Goal: Connect with others: Connect with others

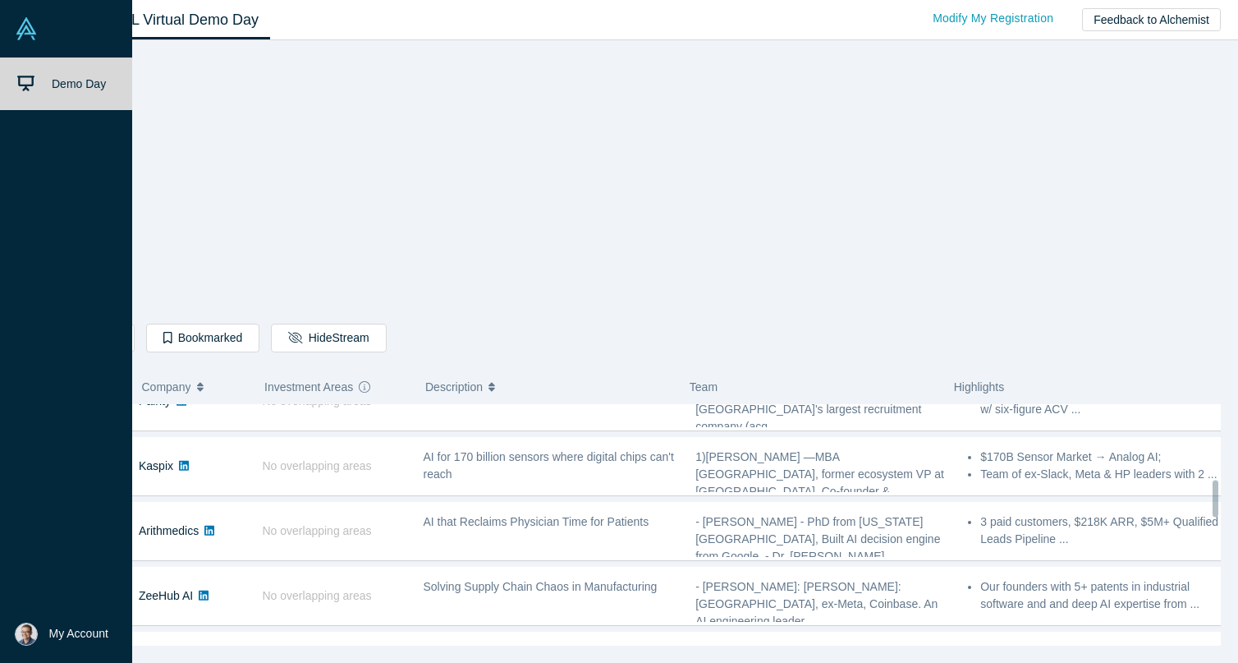
scroll to position [489, 0]
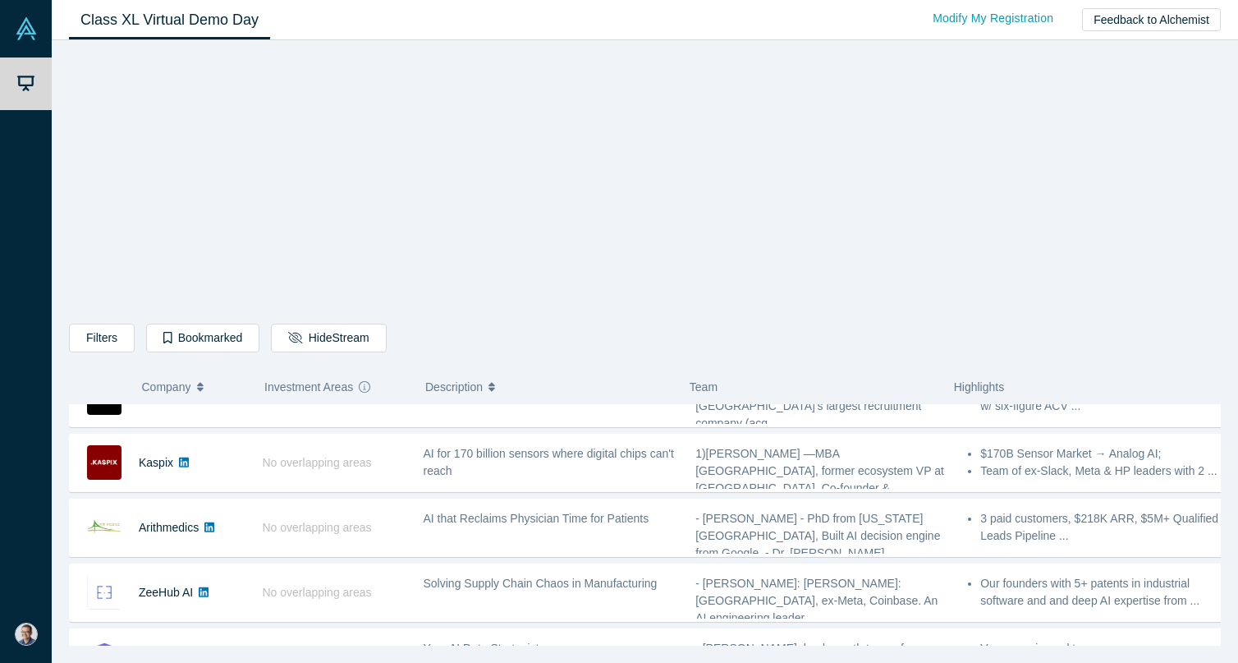
click at [1011, 310] on div "Filters AI Artificial Intelligence AI (Artificial Intelligence) B2B SaaS Data A…" at bounding box center [645, 349] width 1152 height 594
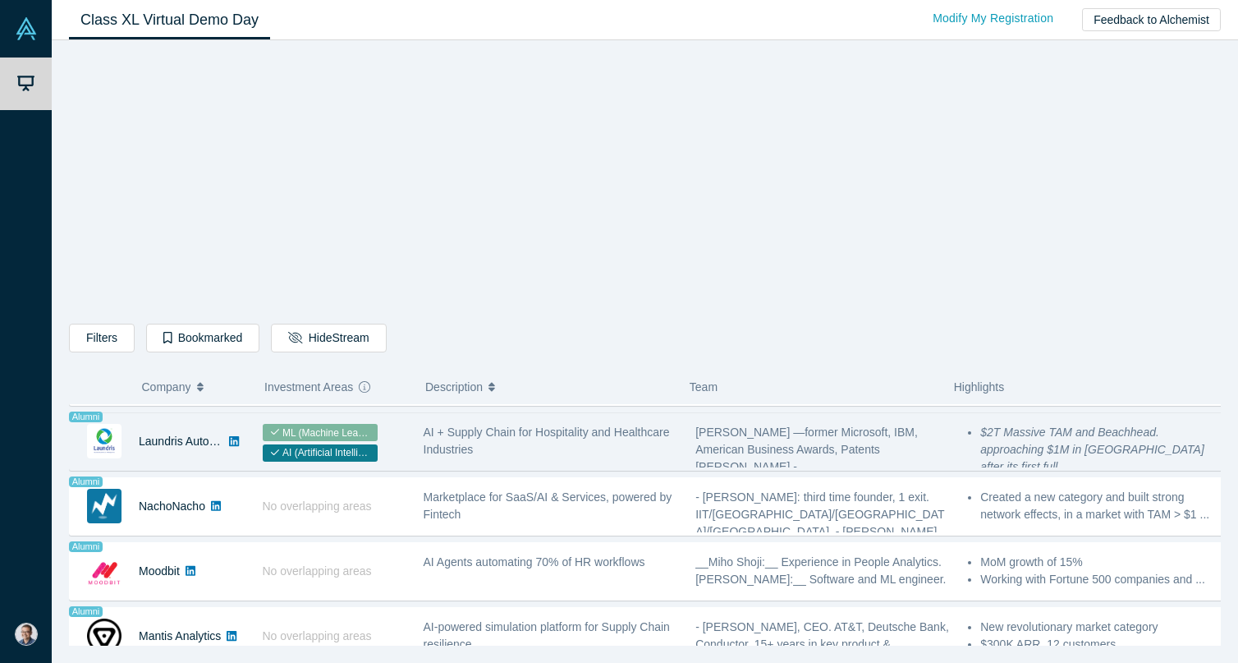
scroll to position [1156, 0]
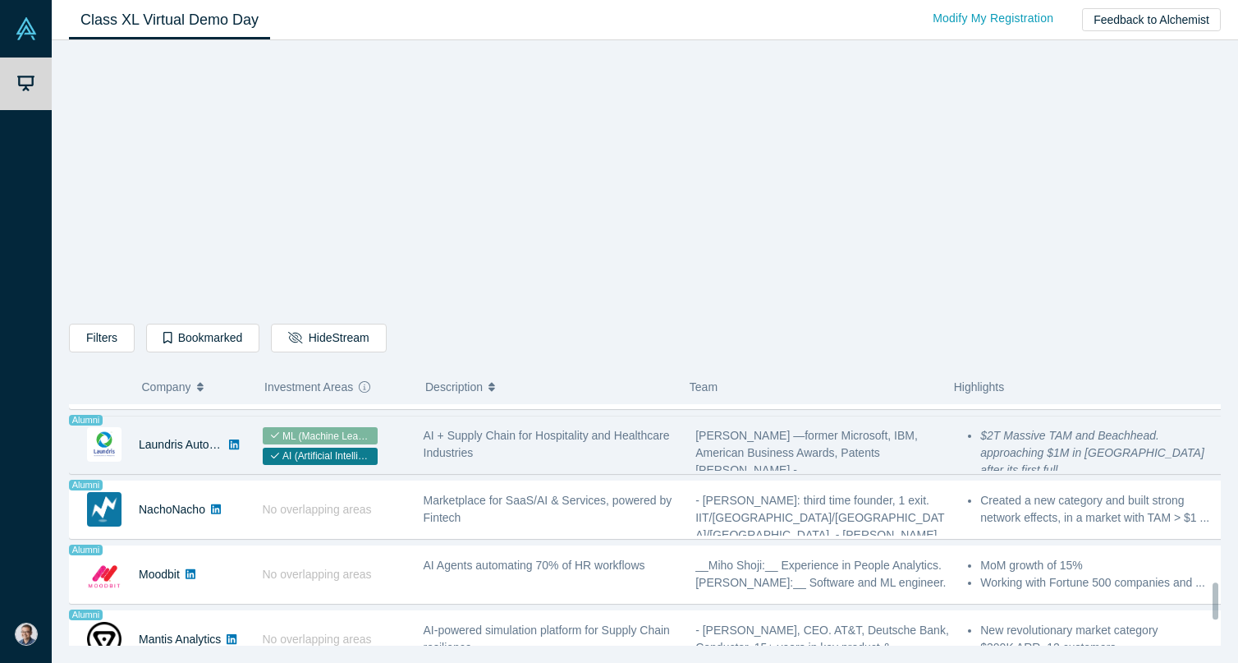
click at [455, 453] on span "AI + Supply Chain for Hospitality and Healthcare Industries" at bounding box center [547, 444] width 246 height 30
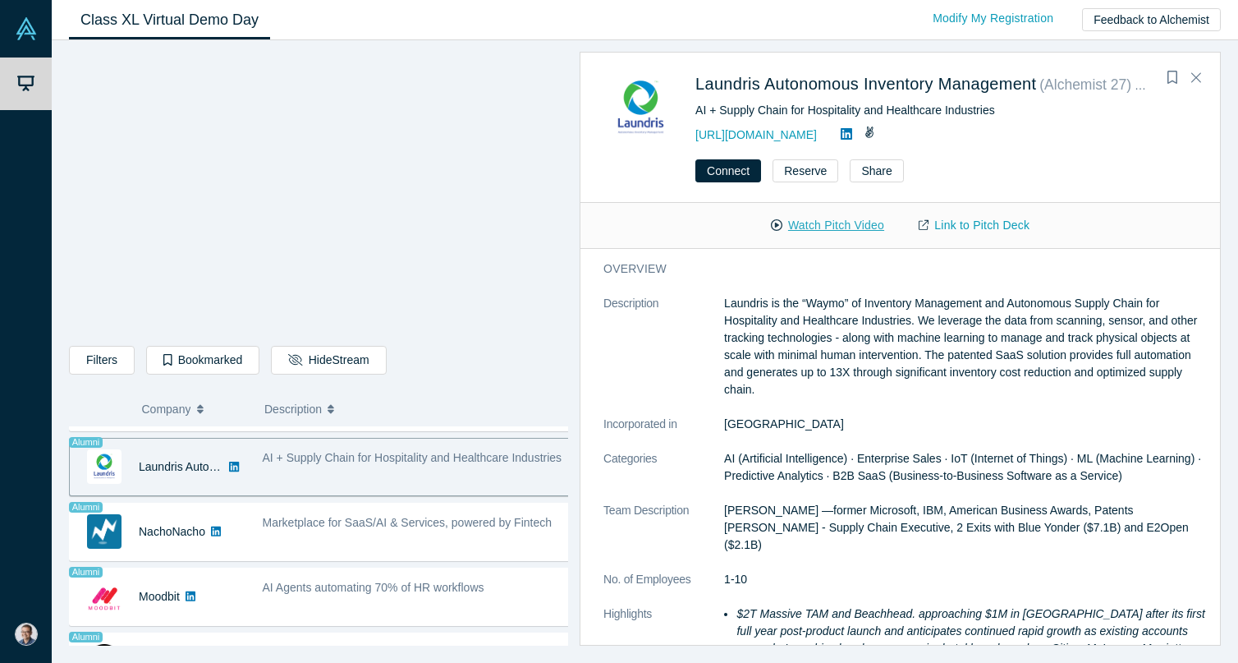
click at [801, 225] on button "Watch Pitch Video" at bounding box center [828, 225] width 148 height 29
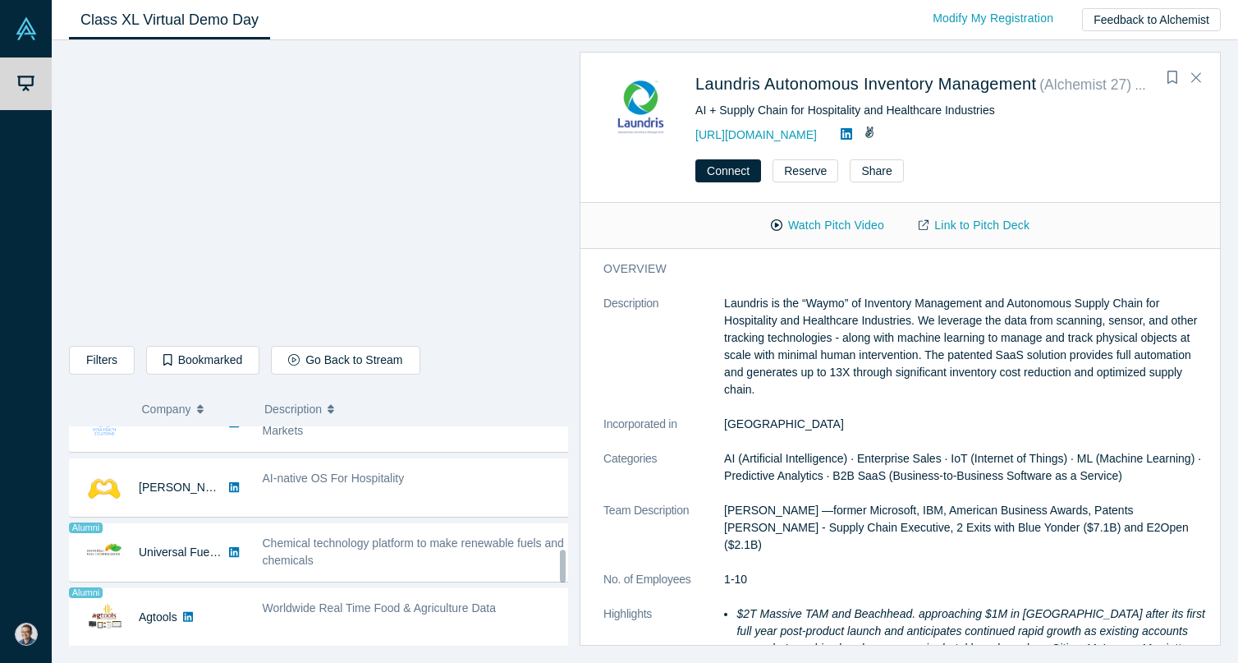
scroll to position [850, 0]
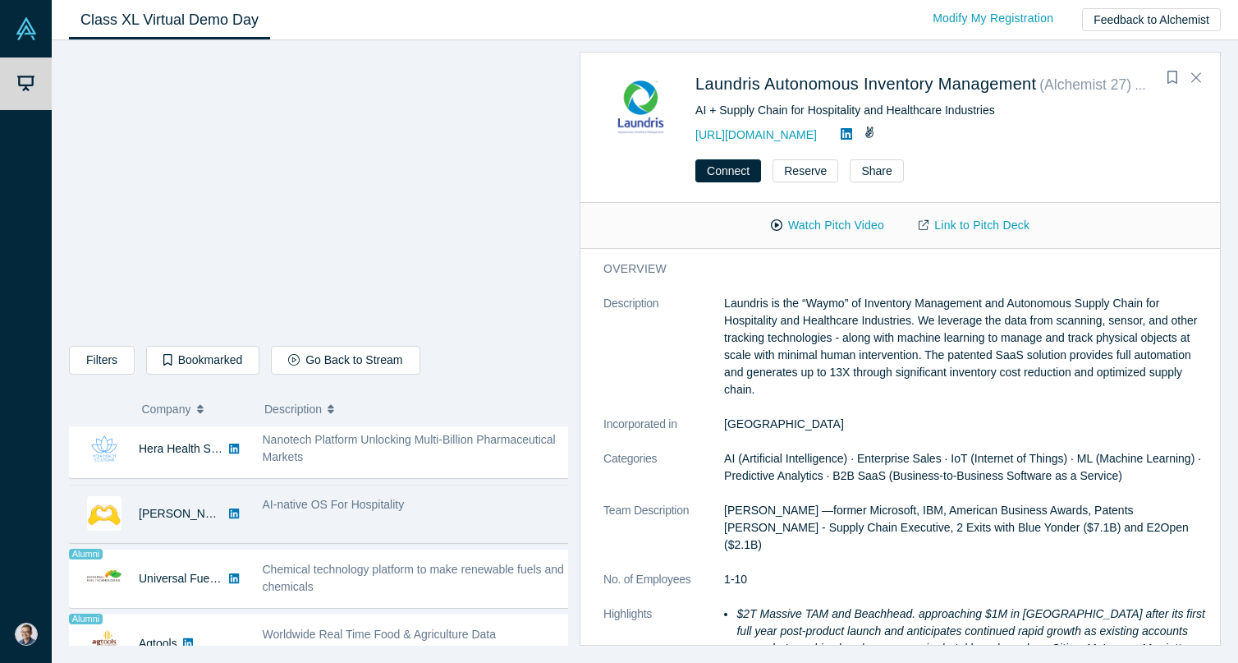
click at [462, 506] on div "AI-native OS For Hospitality" at bounding box center [417, 504] width 308 height 17
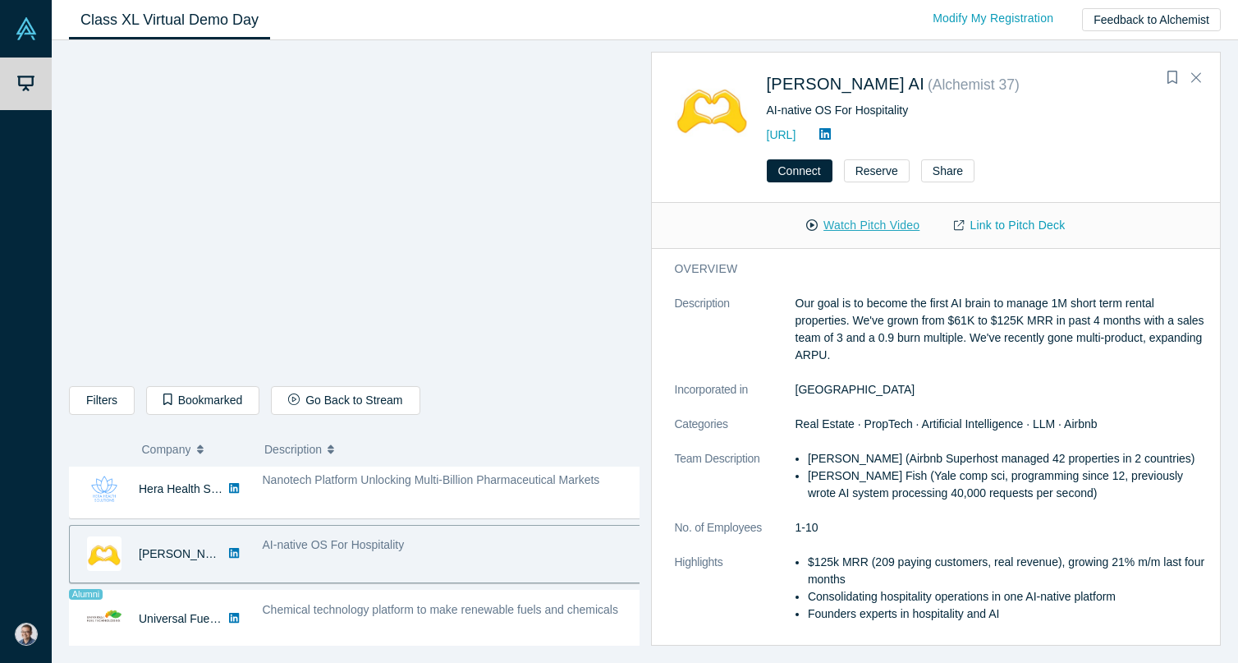
click at [842, 222] on button "Watch Pitch Video" at bounding box center [863, 225] width 148 height 29
drag, startPoint x: 856, startPoint y: 130, endPoint x: 767, endPoint y: 130, distance: 89.5
click at [767, 130] on div "[URL]" at bounding box center [982, 135] width 431 height 20
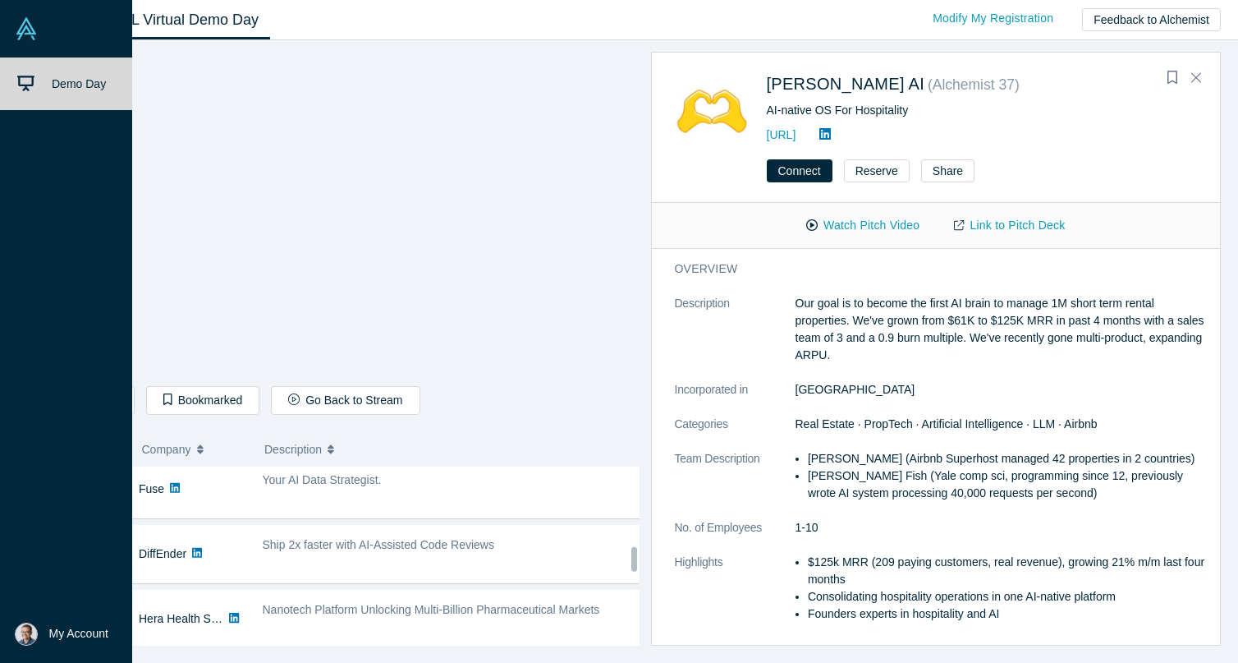
scroll to position [717, 0]
click at [397, 486] on div "Your AI Data Strategist." at bounding box center [452, 483] width 379 height 17
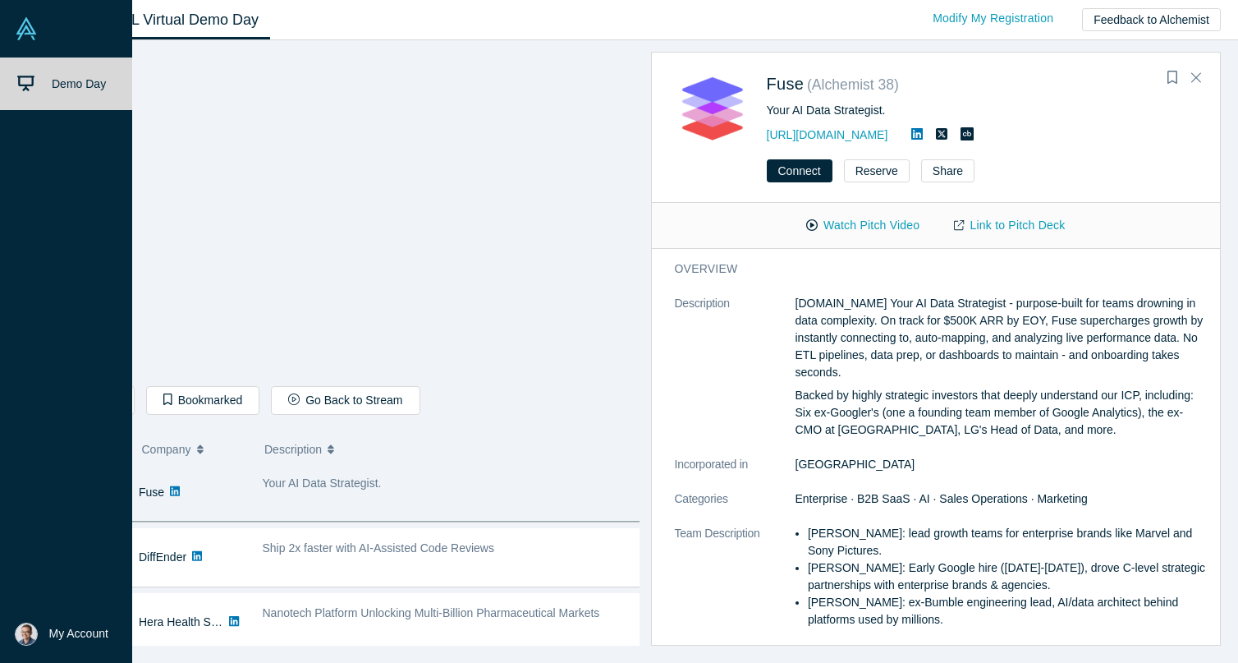
scroll to position [713, 0]
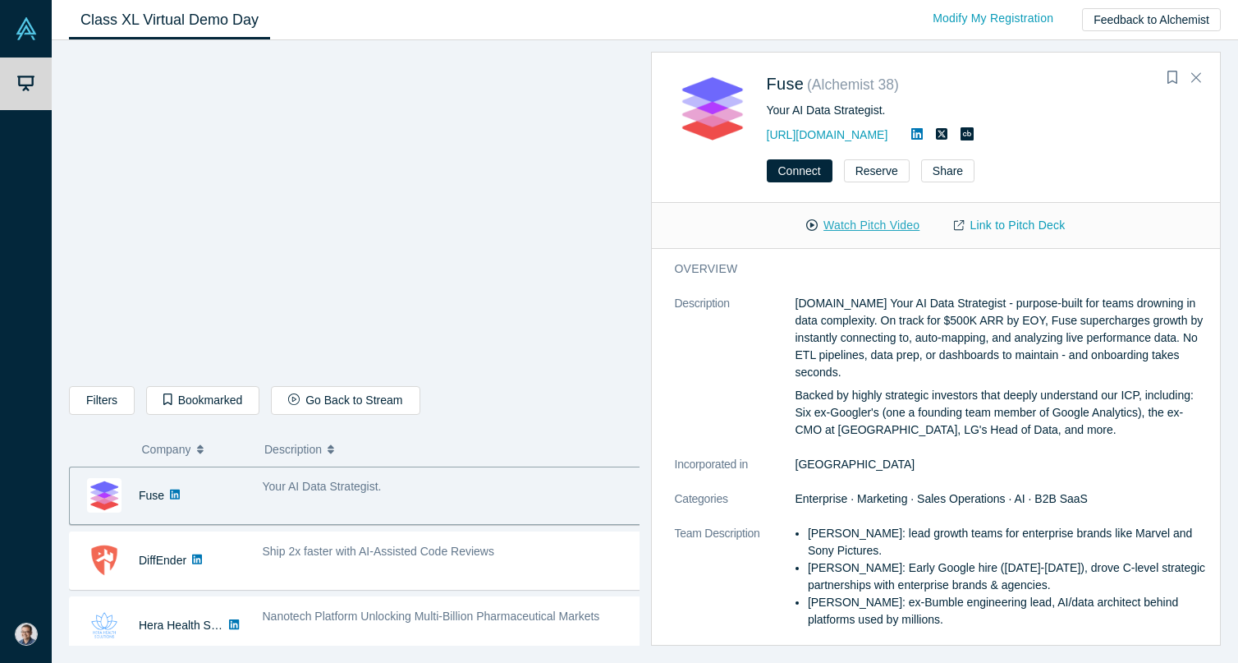
click at [851, 219] on button "Watch Pitch Video" at bounding box center [863, 225] width 148 height 29
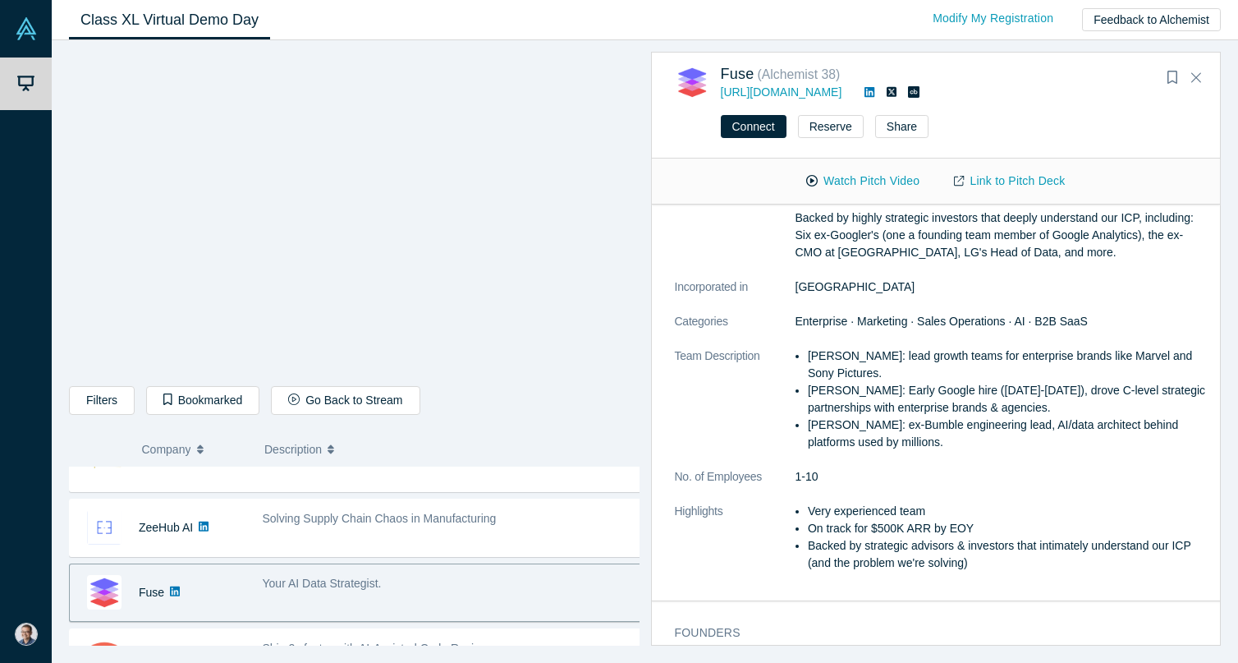
scroll to position [0, 0]
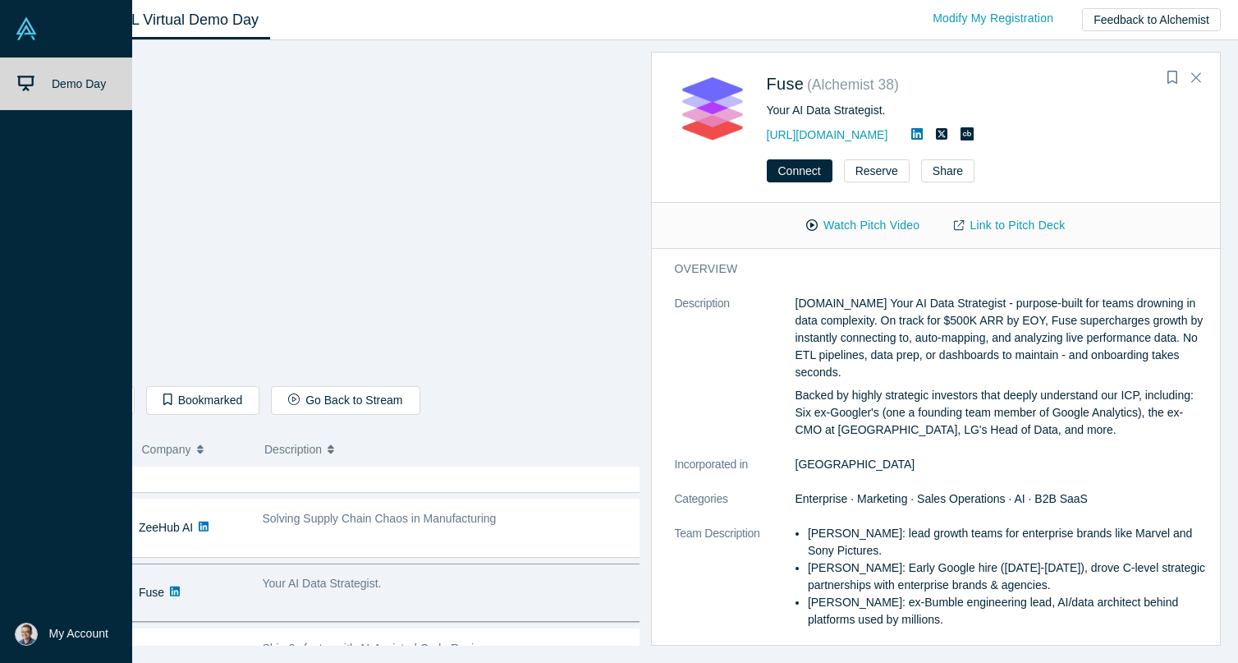
click at [507, 534] on div "Solving Supply Chain Chaos in Manufacturing" at bounding box center [452, 528] width 397 height 52
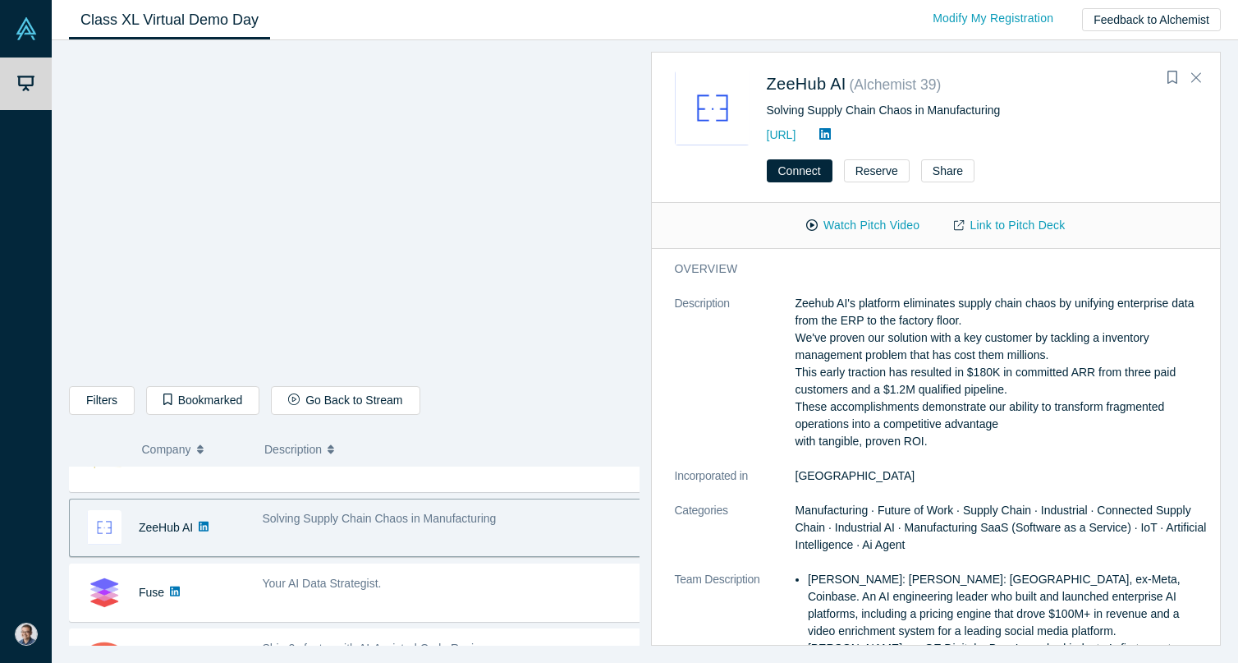
drag, startPoint x: 47, startPoint y: 557, endPoint x: 506, endPoint y: 533, distance: 459.6
click at [507, 534] on div "Solving Supply Chain Chaos in Manufacturing" at bounding box center [452, 528] width 397 height 52
click at [856, 229] on button "Watch Pitch Video" at bounding box center [863, 225] width 148 height 29
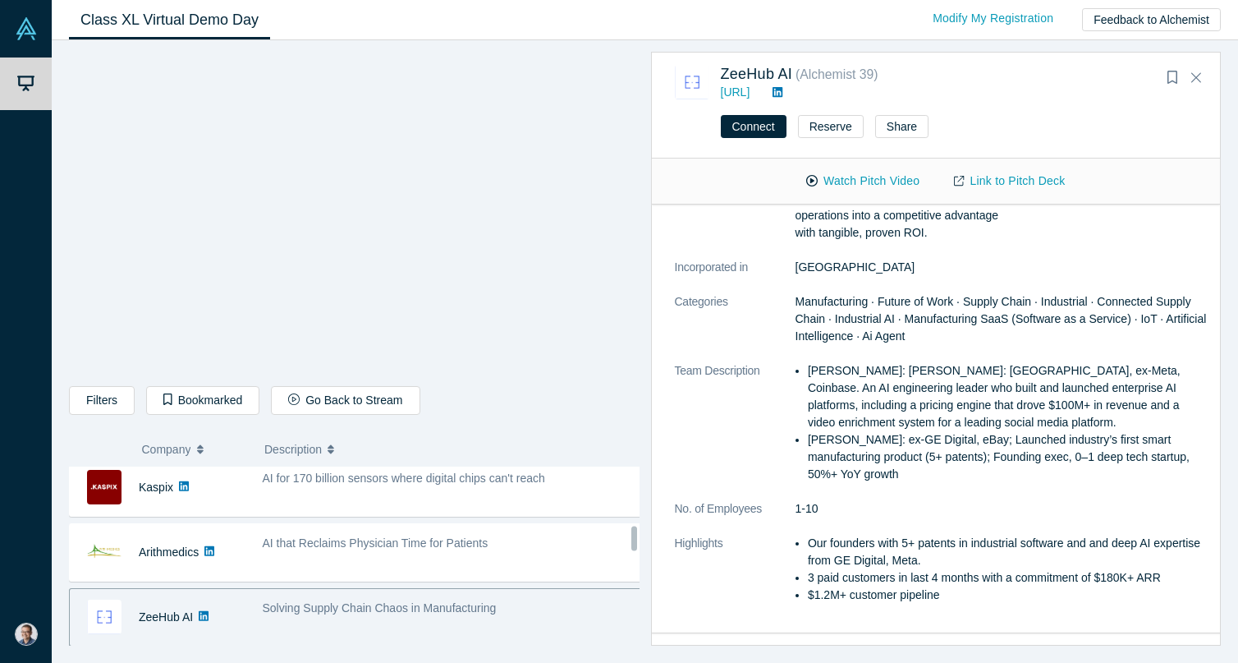
scroll to position [524, 0]
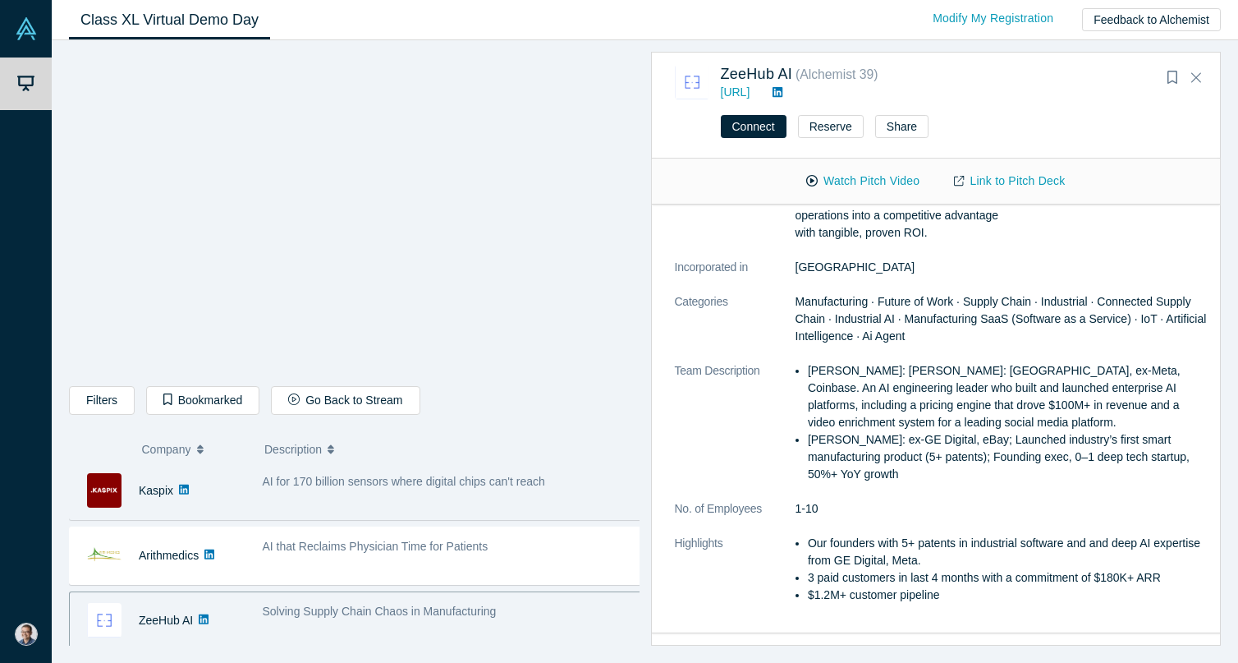
click at [395, 496] on div "AI for 170 billion sensors where digital chips can't reach" at bounding box center [452, 491] width 397 height 52
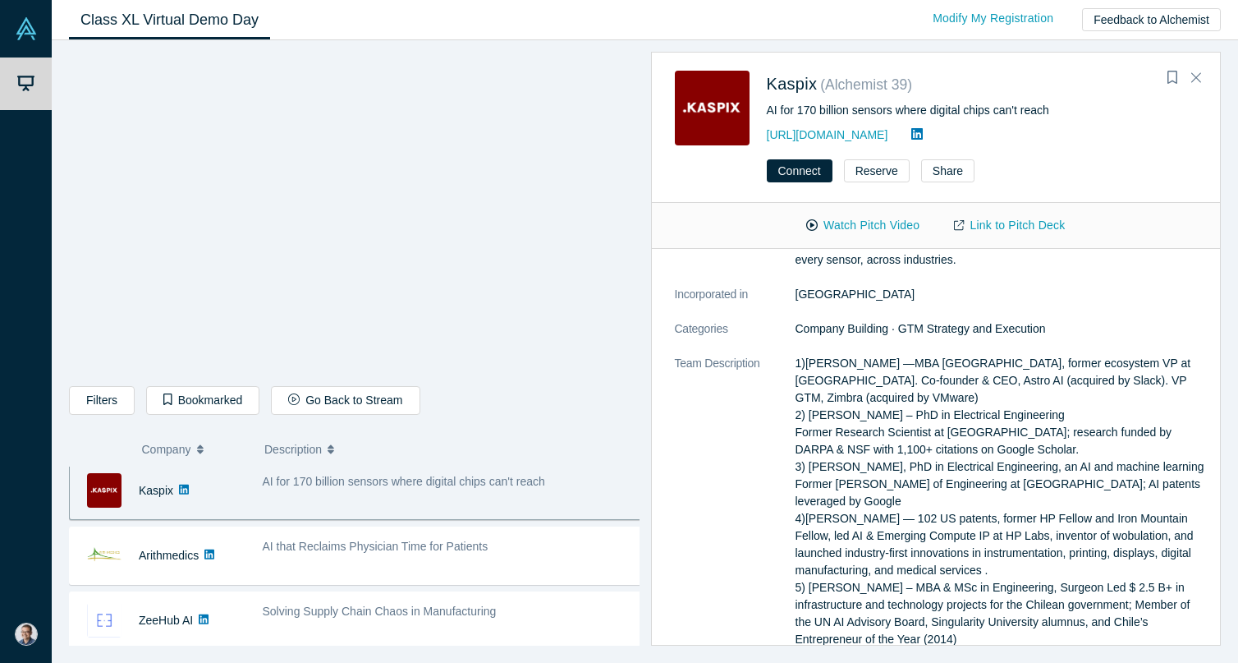
scroll to position [519, 0]
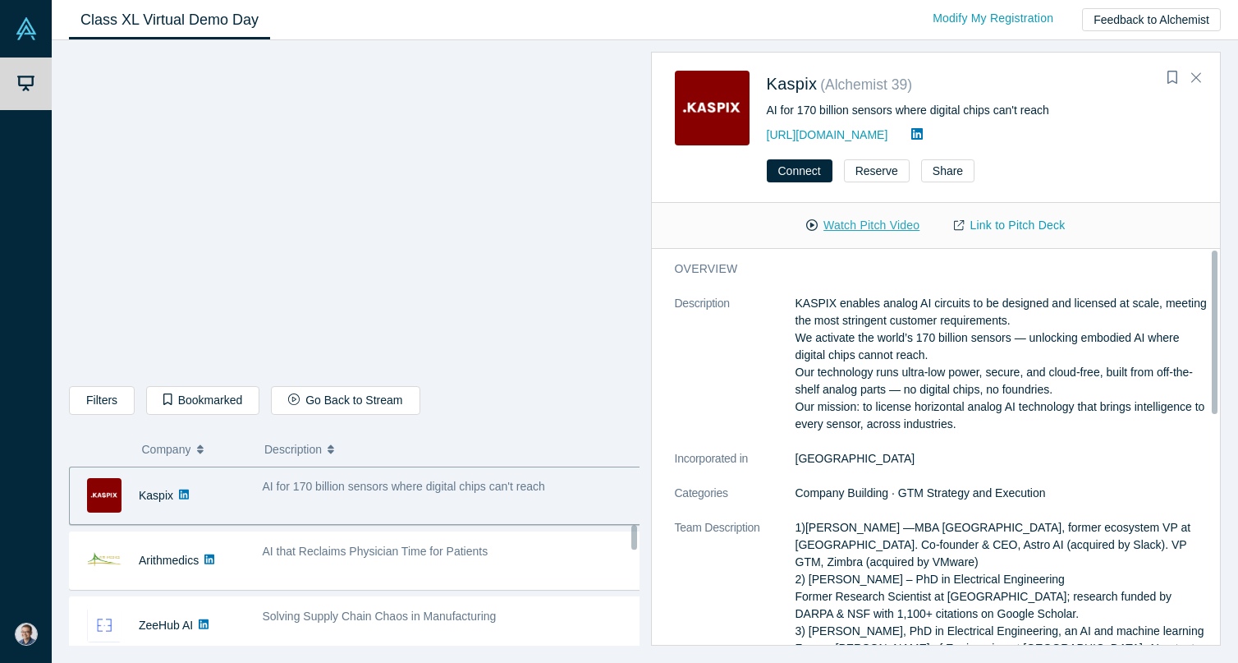
click at [867, 223] on button "Watch Pitch Video" at bounding box center [863, 225] width 148 height 29
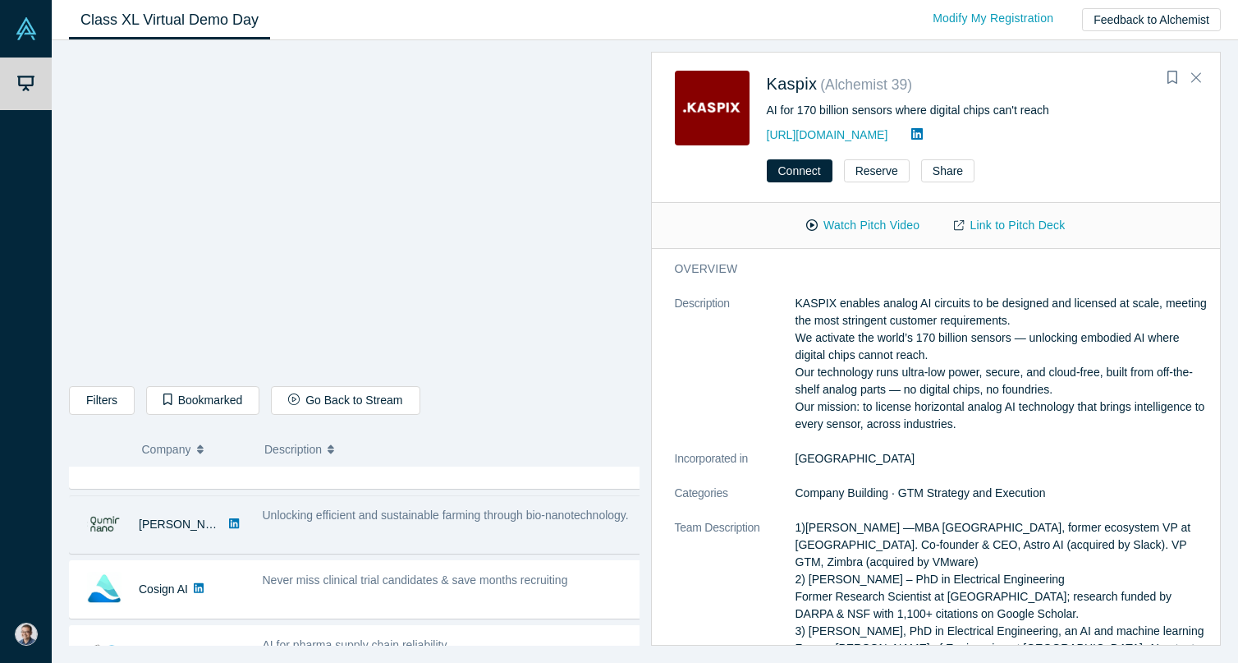
scroll to position [227, 0]
click at [380, 527] on div "Unlocking efficient and sustainable farming through bio-nanotechnology." at bounding box center [452, 518] width 379 height 17
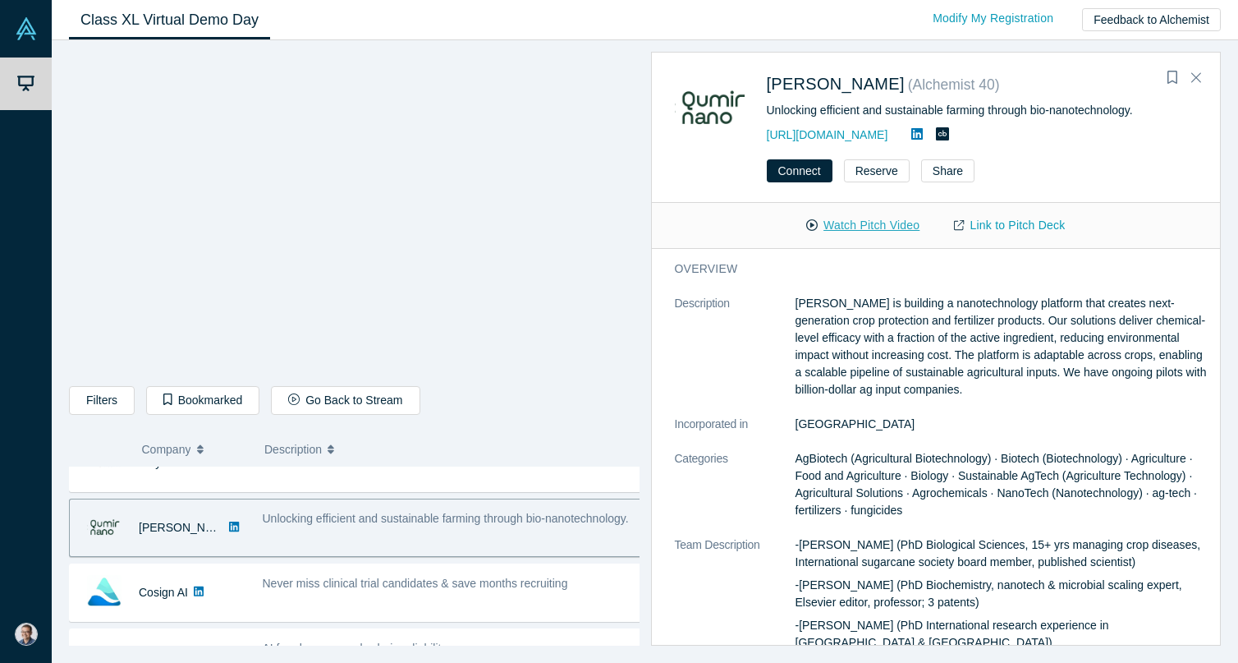
click at [876, 220] on button "Watch Pitch Video" at bounding box center [863, 225] width 148 height 29
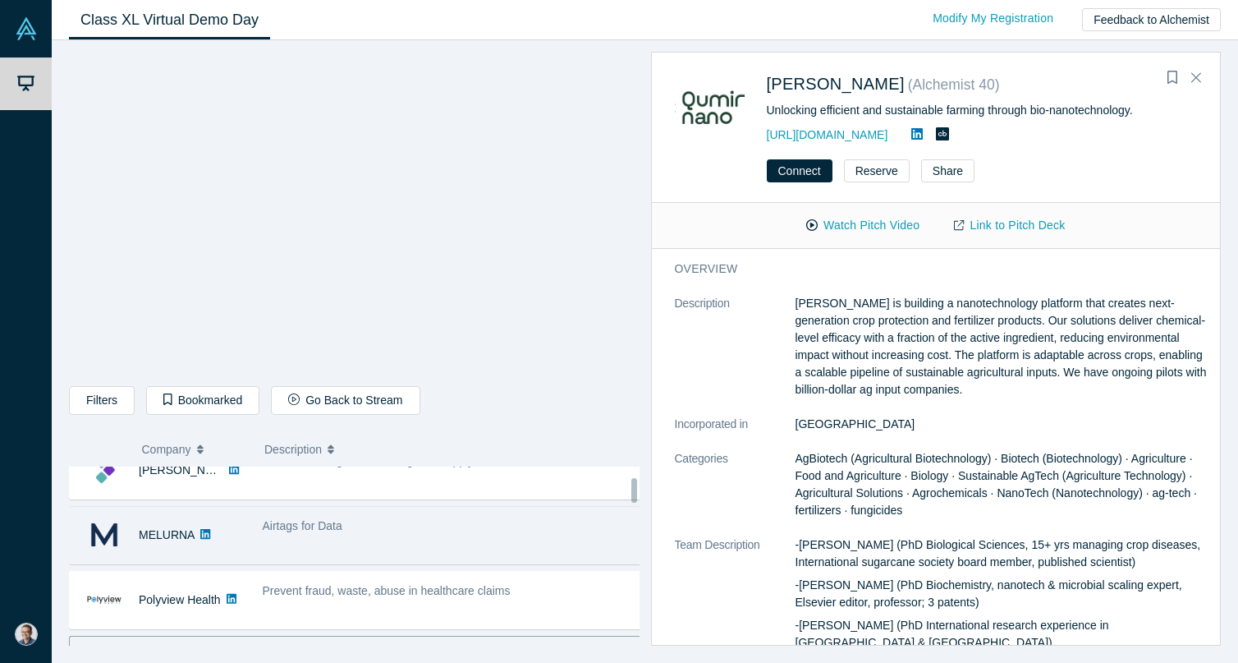
scroll to position [87, 0]
click at [356, 542] on div "Airtags for Data" at bounding box center [452, 538] width 397 height 52
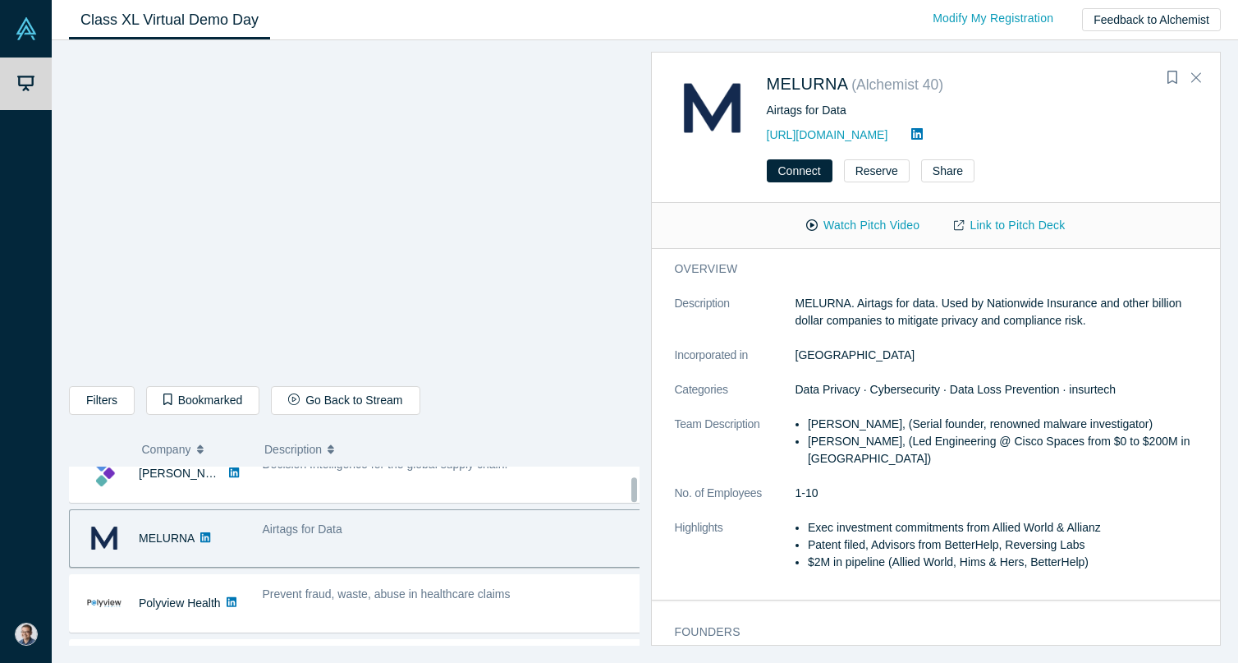
scroll to position [0, 0]
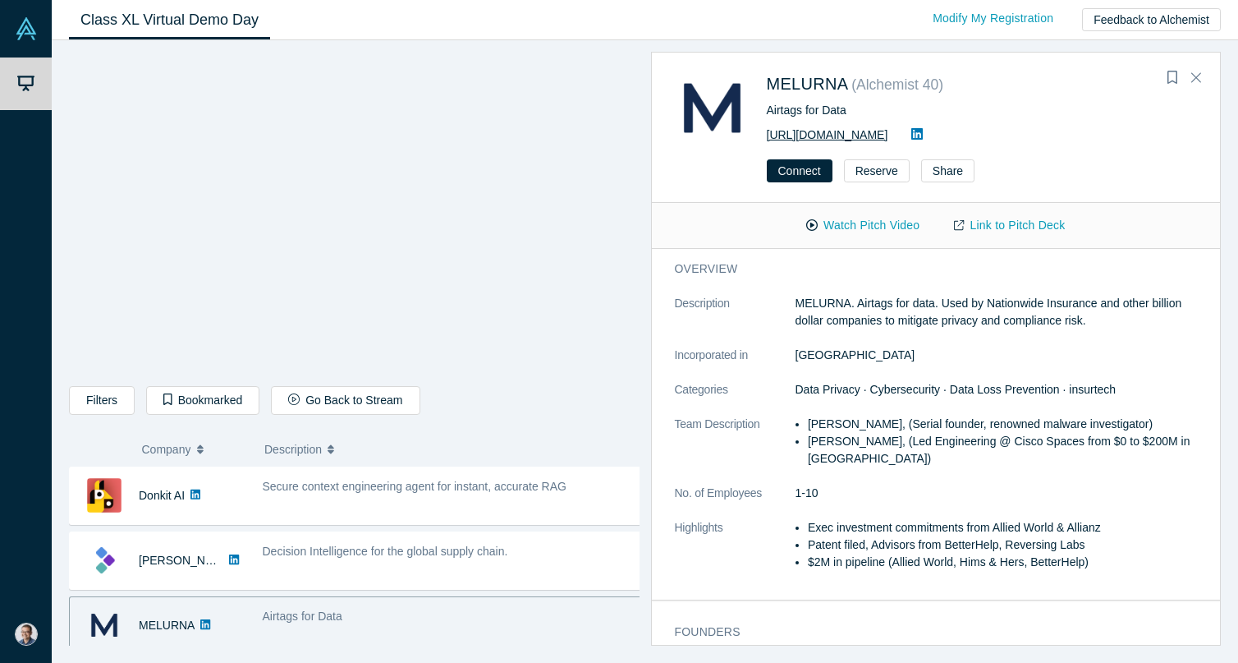
drag, startPoint x: 902, startPoint y: 134, endPoint x: 768, endPoint y: 136, distance: 134.7
click at [768, 136] on div "[URL][DOMAIN_NAME]" at bounding box center [982, 135] width 431 height 20
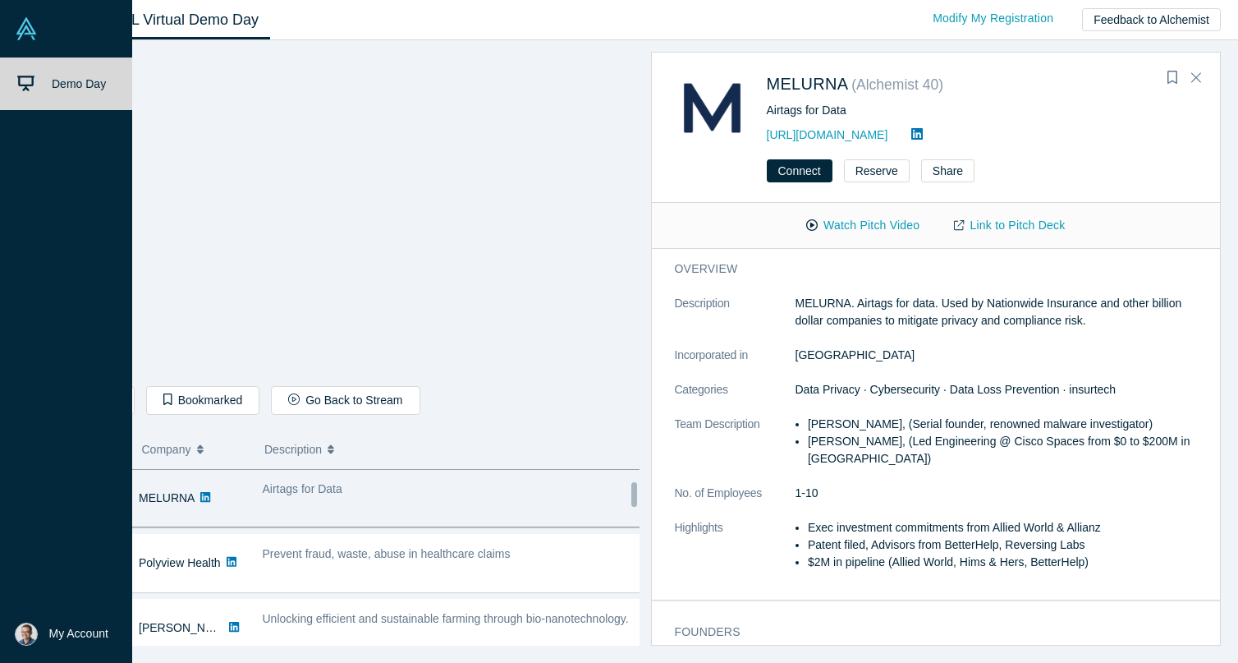
scroll to position [186, 0]
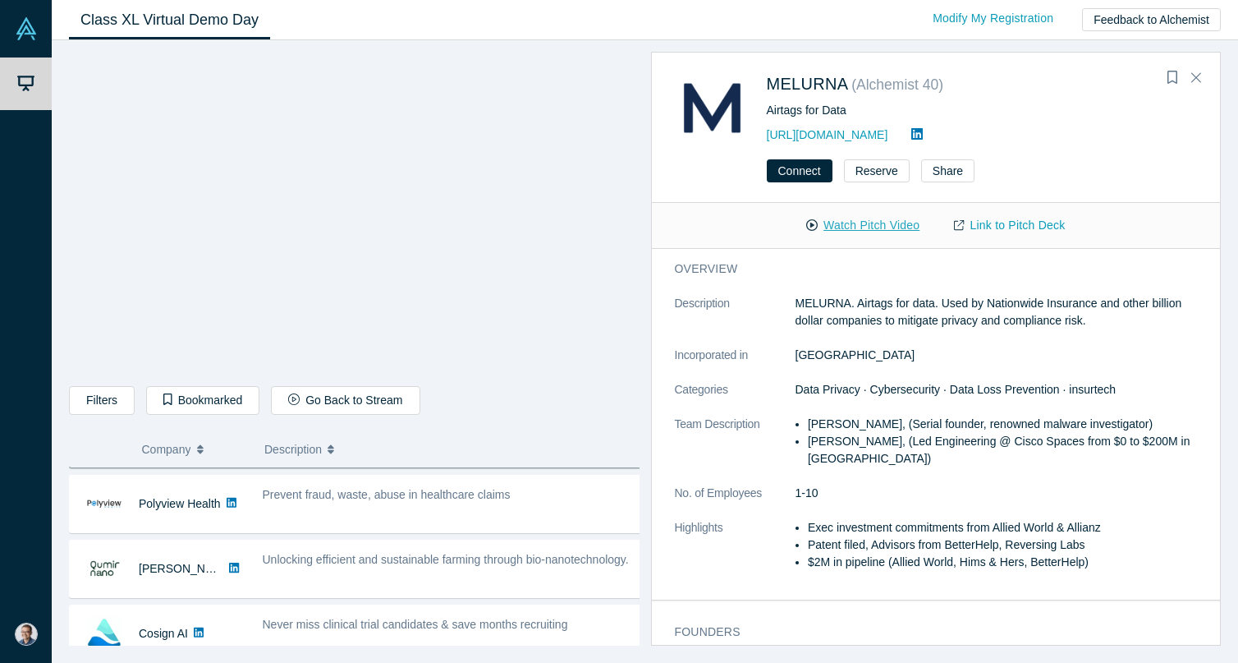
click at [865, 225] on button "Watch Pitch Video" at bounding box center [863, 225] width 148 height 29
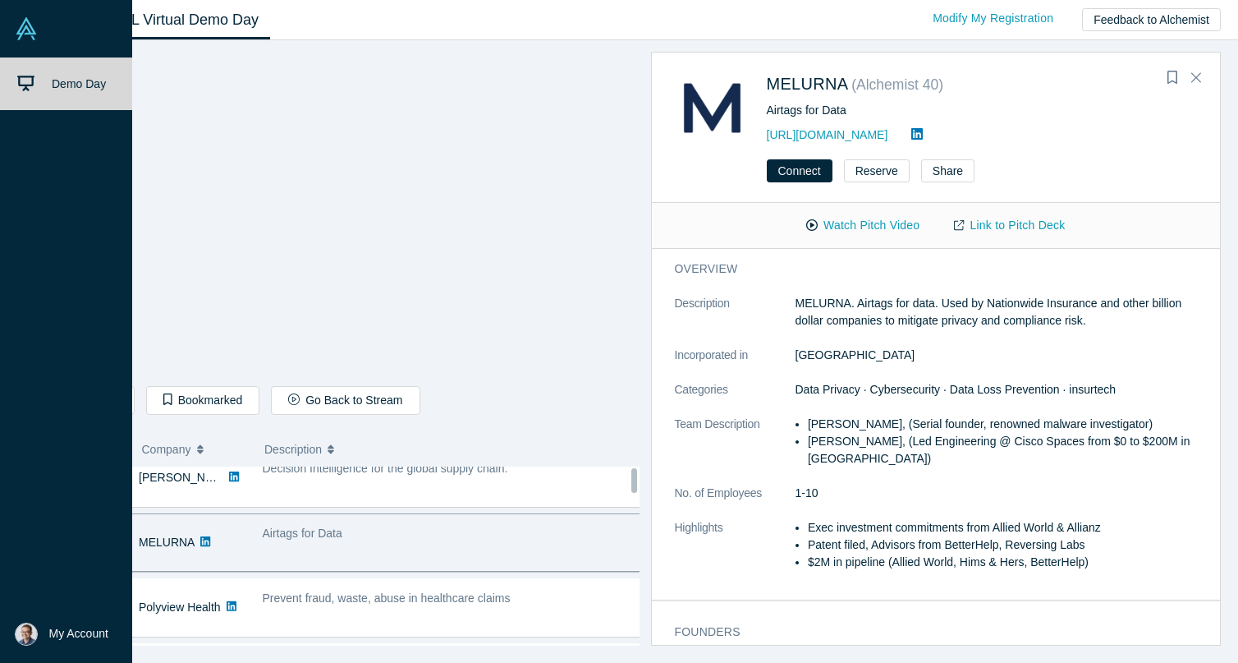
scroll to position [0, 0]
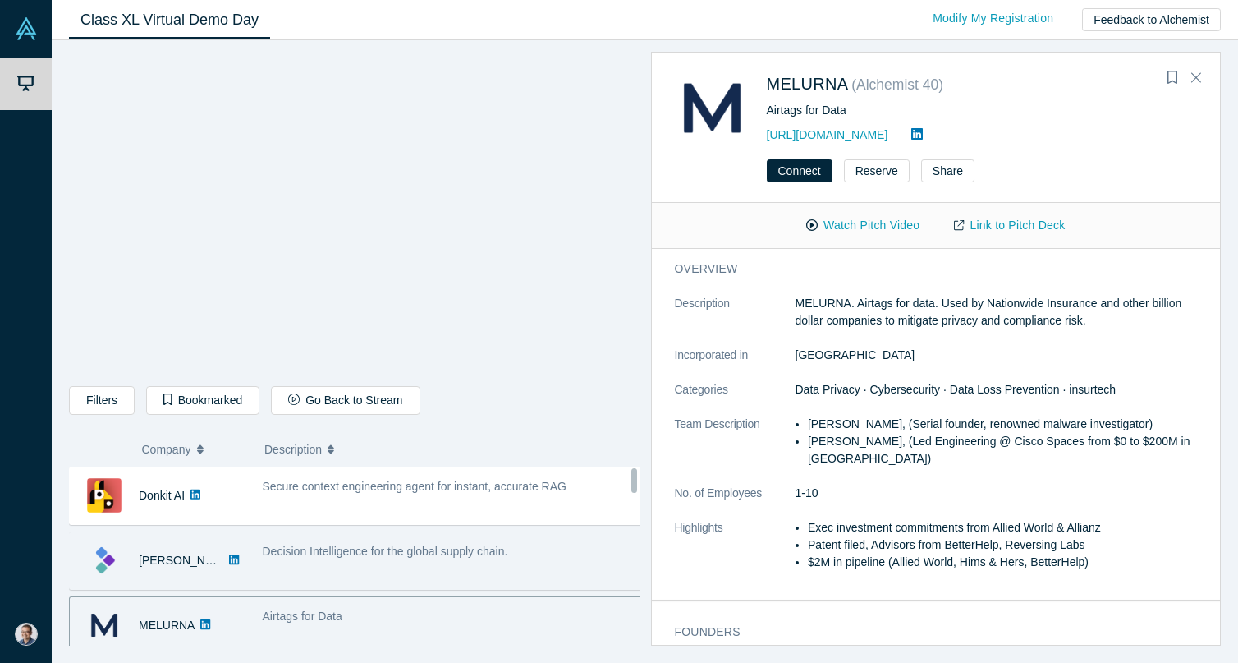
click at [429, 549] on span "Decision Intelligence for the global supply chain." at bounding box center [385, 550] width 245 height 13
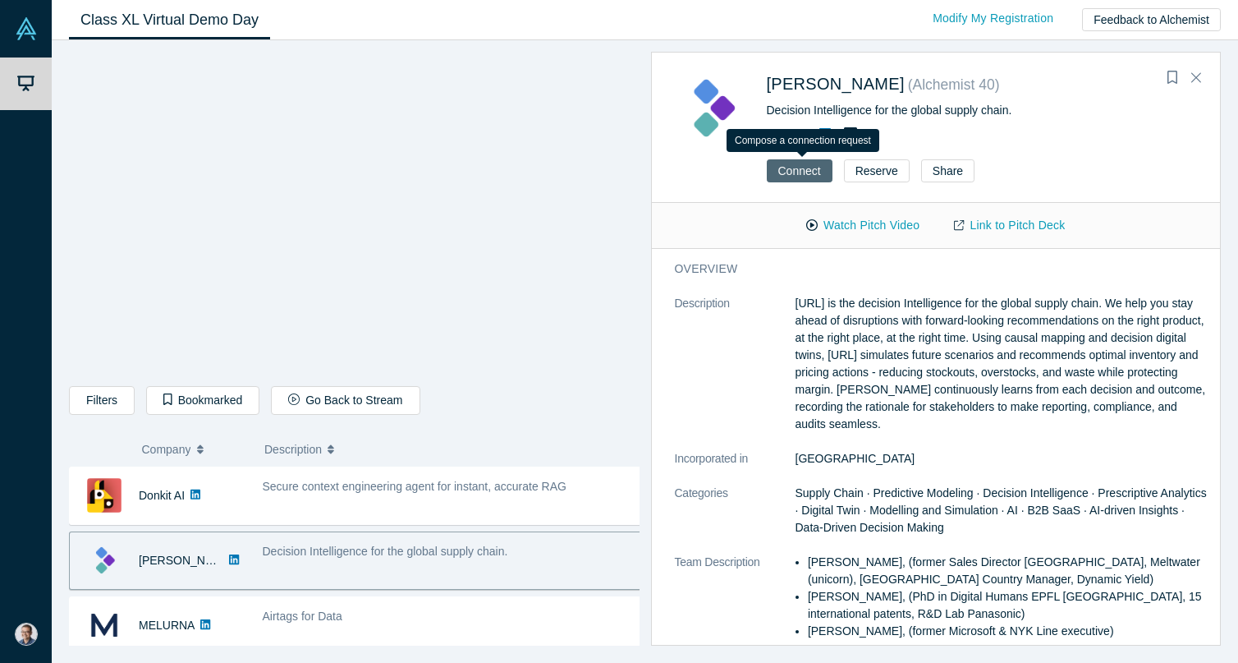
click at [779, 171] on button "Connect" at bounding box center [800, 170] width 66 height 23
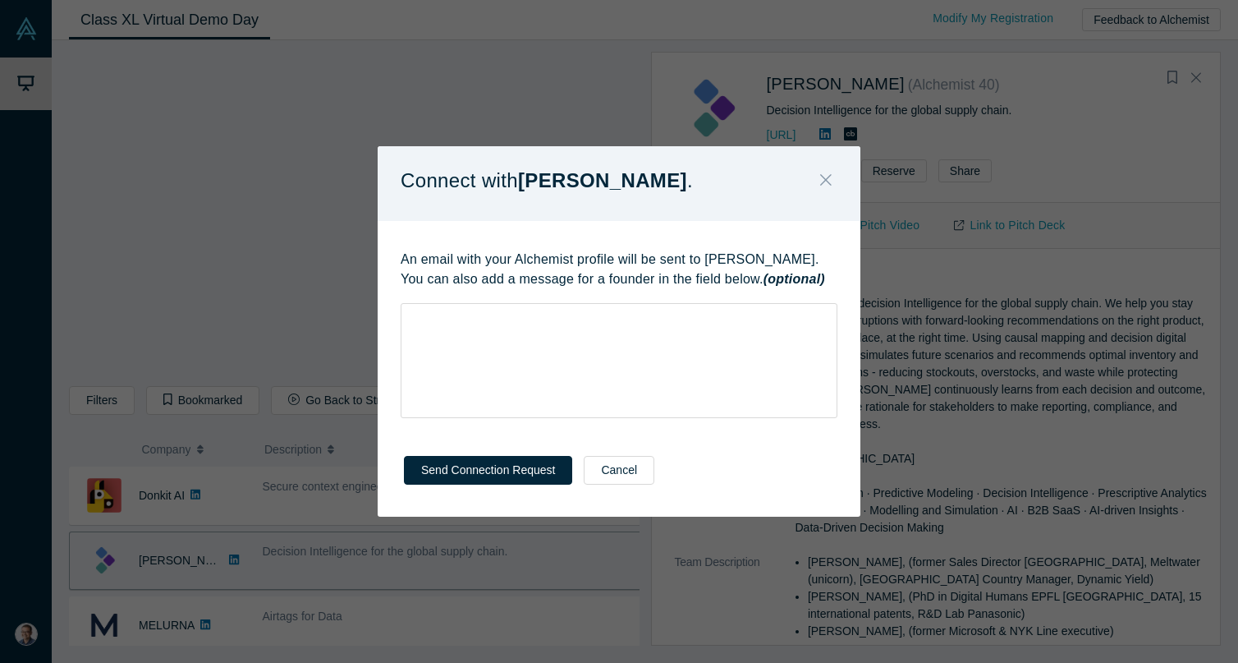
click at [825, 182] on icon "Close" at bounding box center [825, 180] width 11 height 18
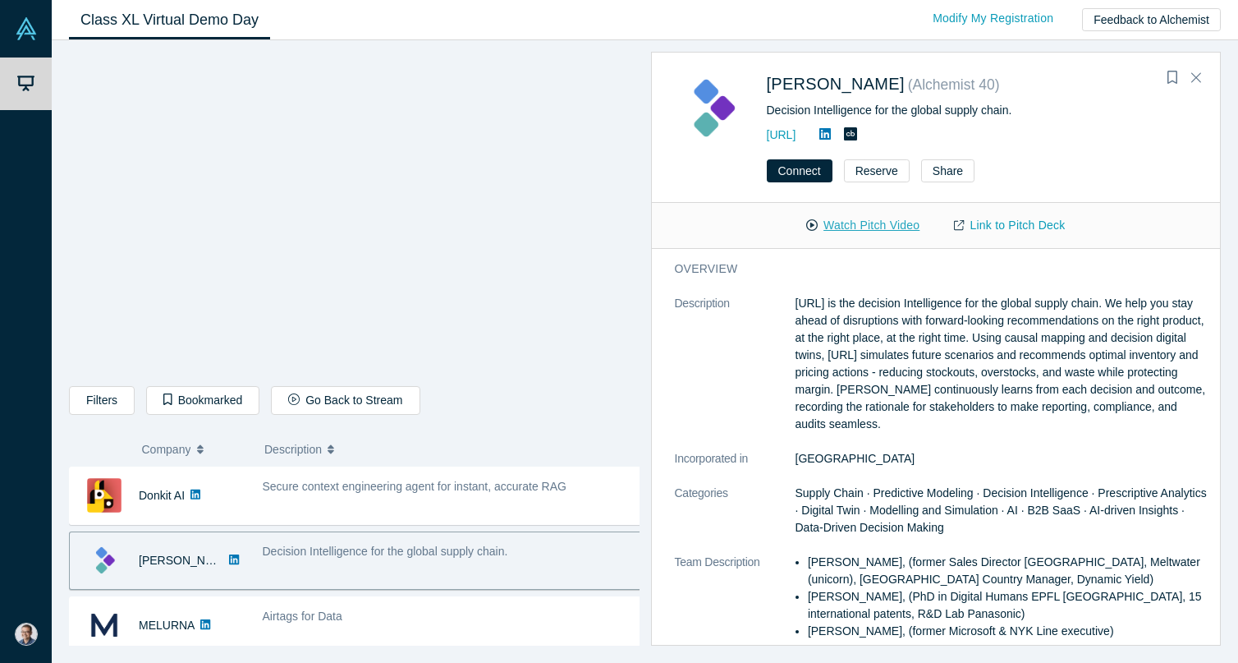
click at [842, 227] on button "Watch Pitch Video" at bounding box center [863, 225] width 148 height 29
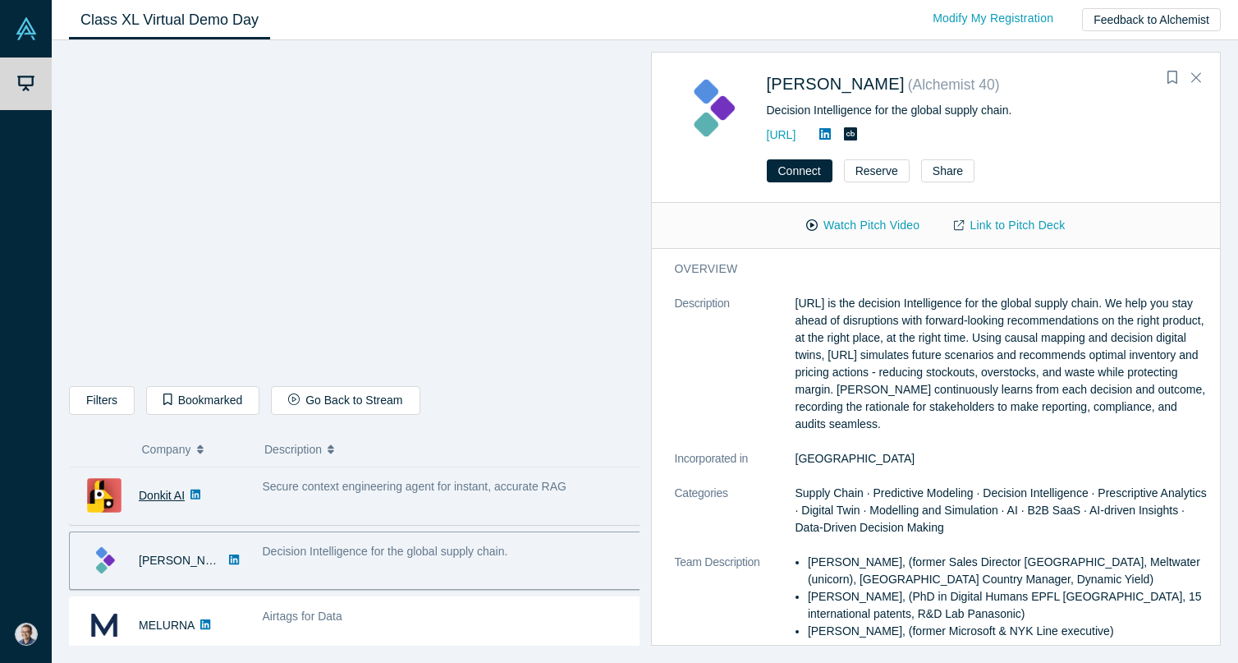
click at [145, 498] on link "Donkit AI" at bounding box center [162, 495] width 46 height 13
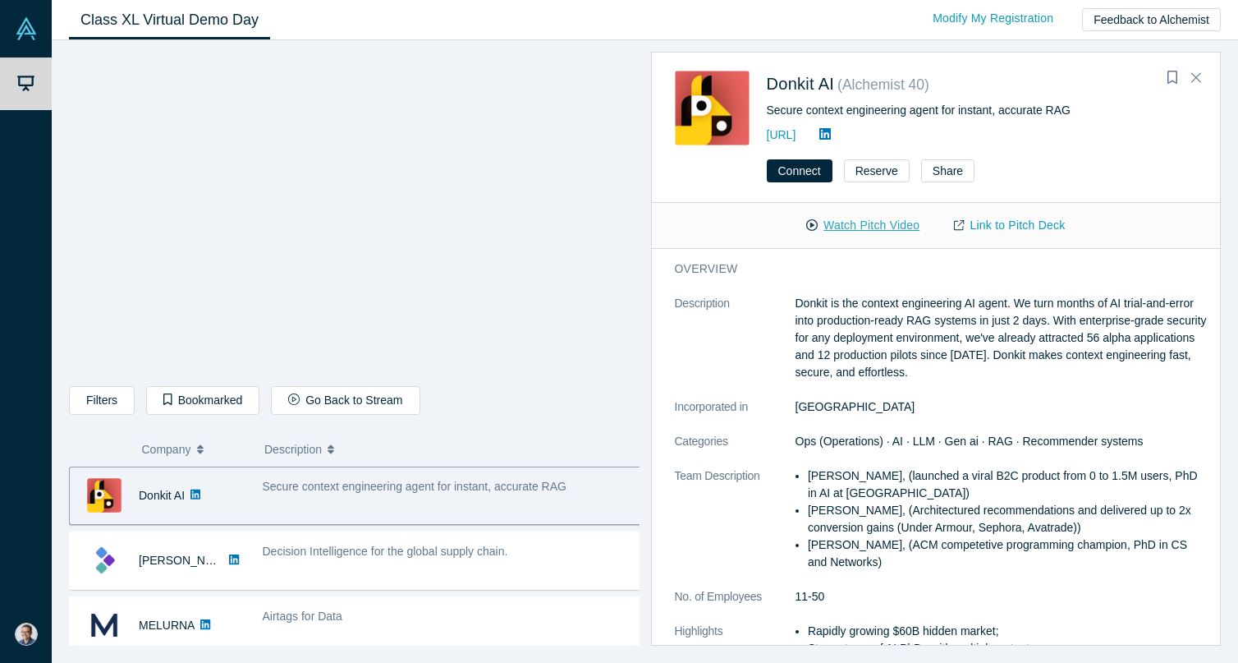
click at [861, 222] on button "Watch Pitch Video" at bounding box center [863, 225] width 148 height 29
